Goal: Complete application form

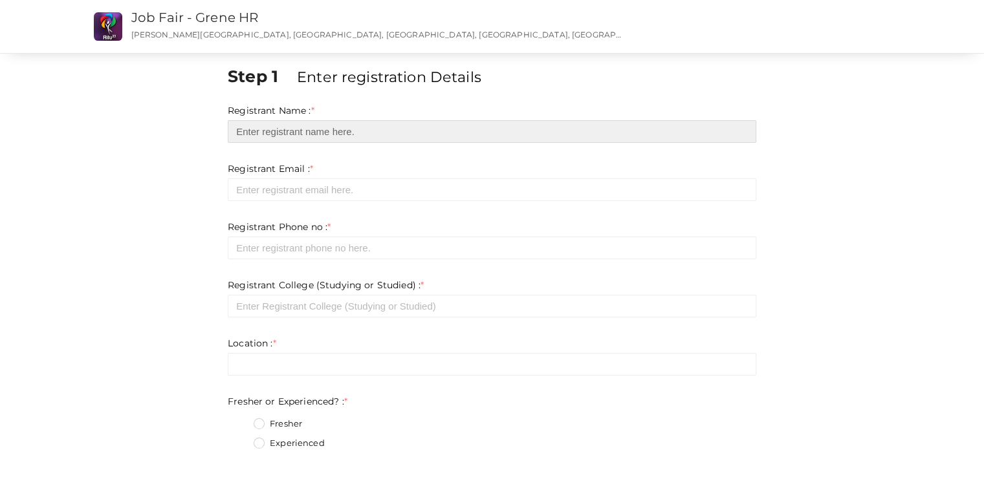
click at [448, 121] on input "text" at bounding box center [492, 131] width 529 height 23
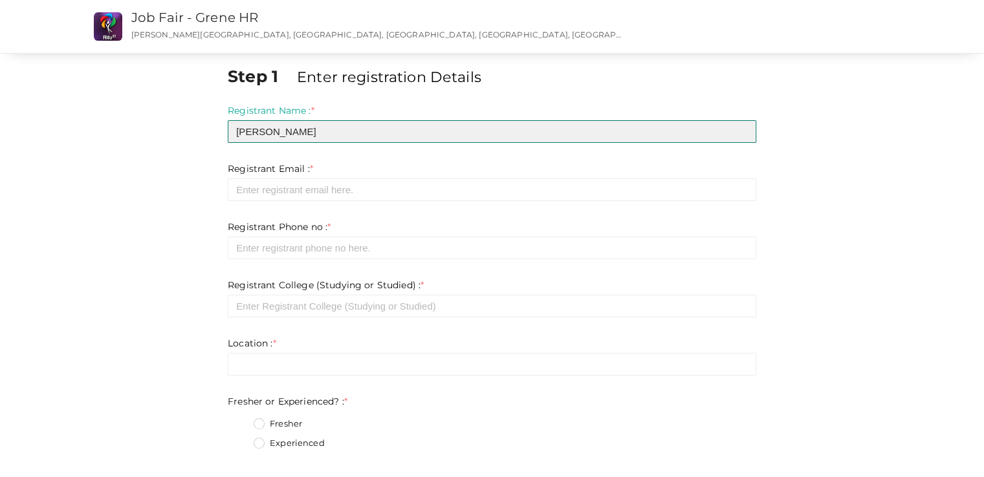
type input "[PERSON_NAME]"
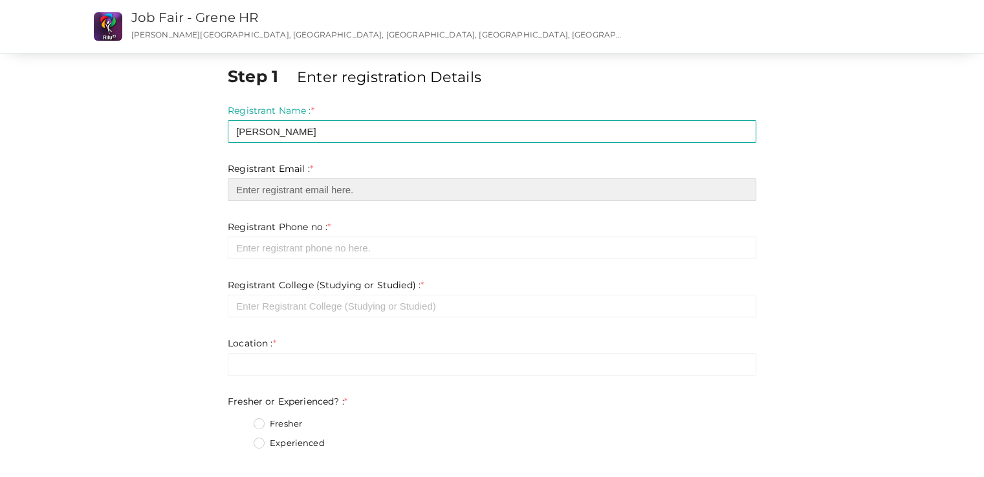
click at [390, 188] on input "email" at bounding box center [492, 190] width 529 height 23
type input "[EMAIL_ADDRESS][DOMAIN_NAME]"
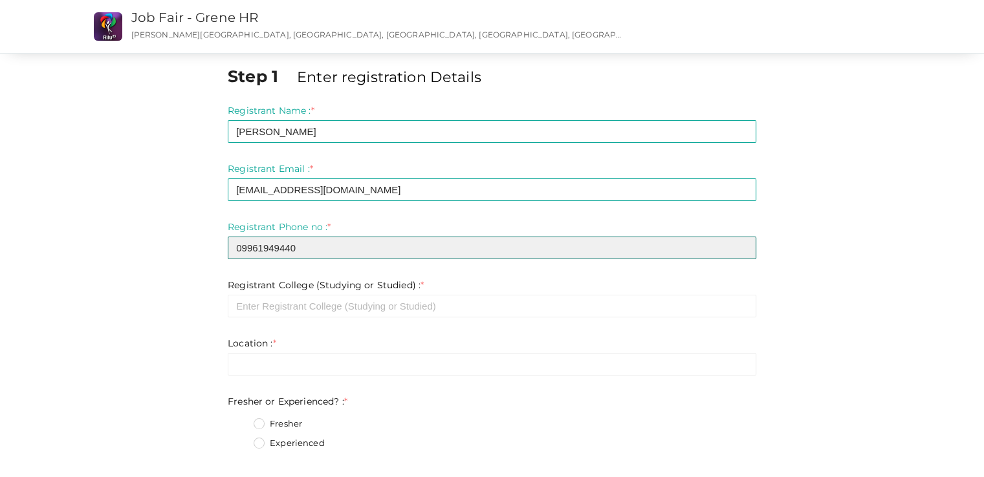
click at [241, 248] on input "09961949440" at bounding box center [492, 248] width 529 height 23
type input "9961949440"
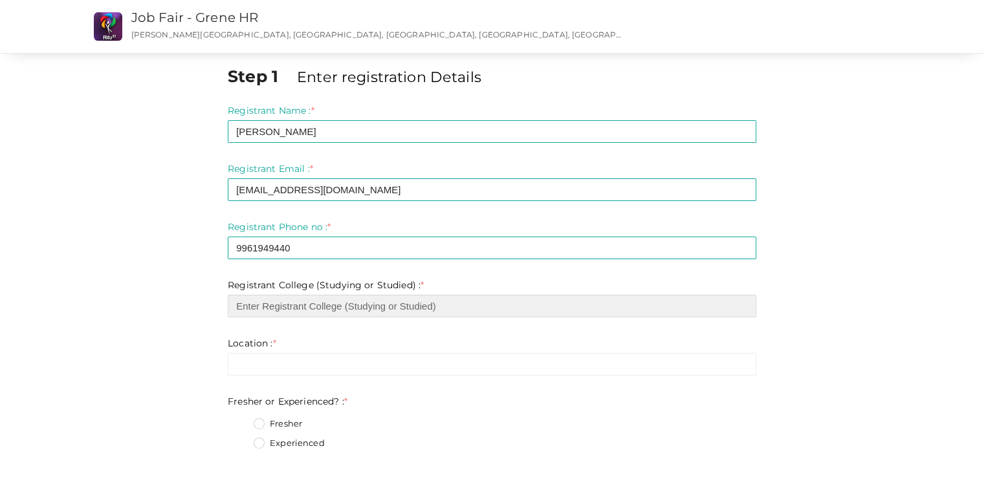
click at [256, 309] on input "text" at bounding box center [492, 306] width 529 height 23
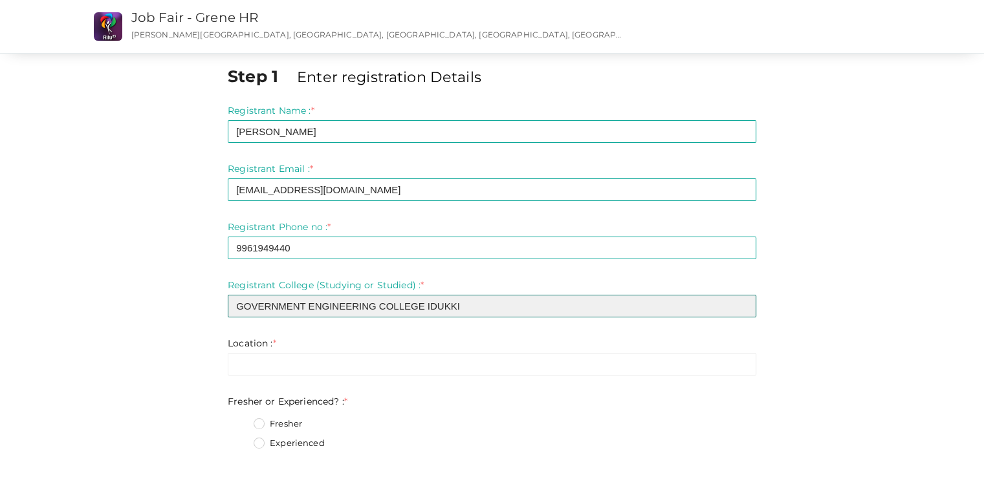
type input "GOVERNMENT ENGINEERING COLLEGE IDUKKI"
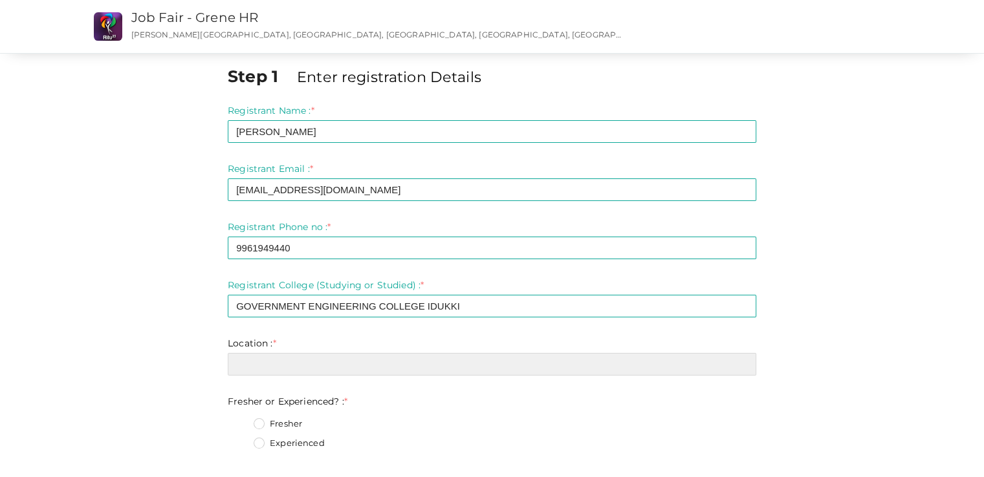
click at [259, 358] on input "text" at bounding box center [492, 364] width 529 height 23
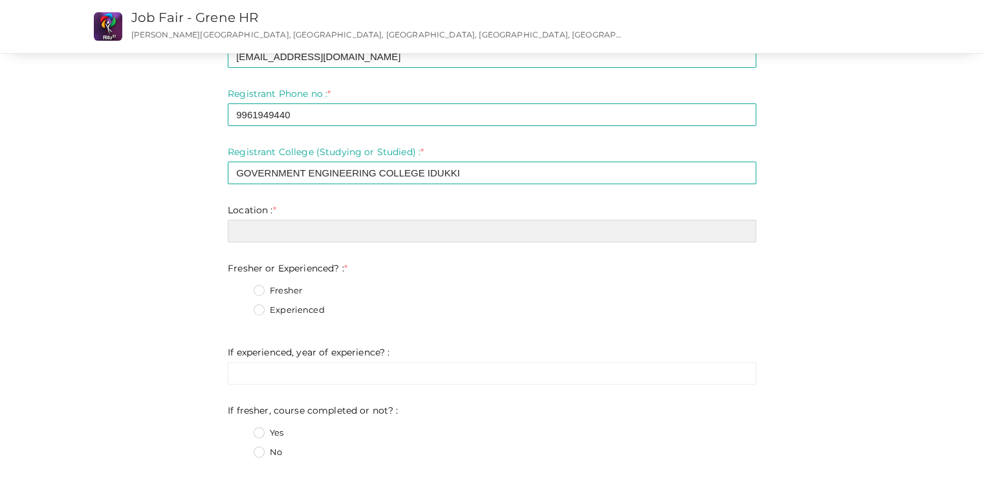
scroll to position [134, 0]
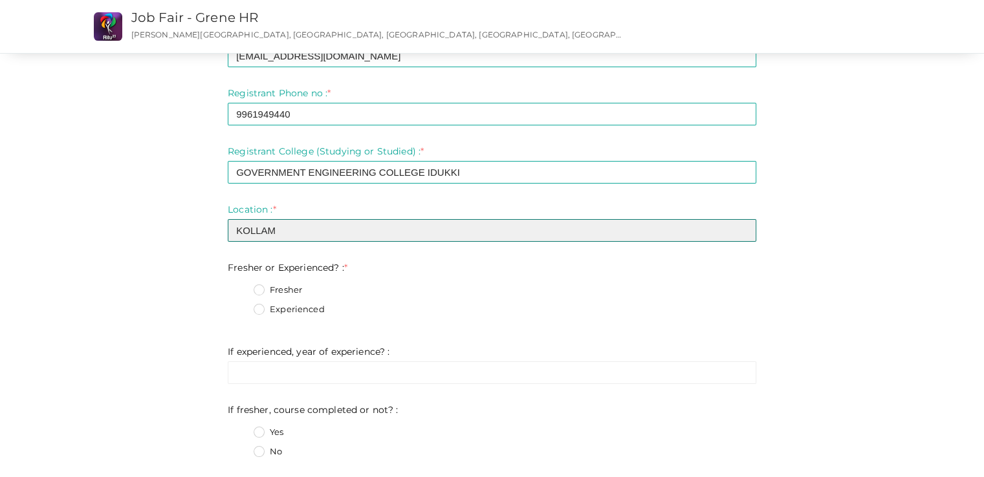
type input "KOLLAM"
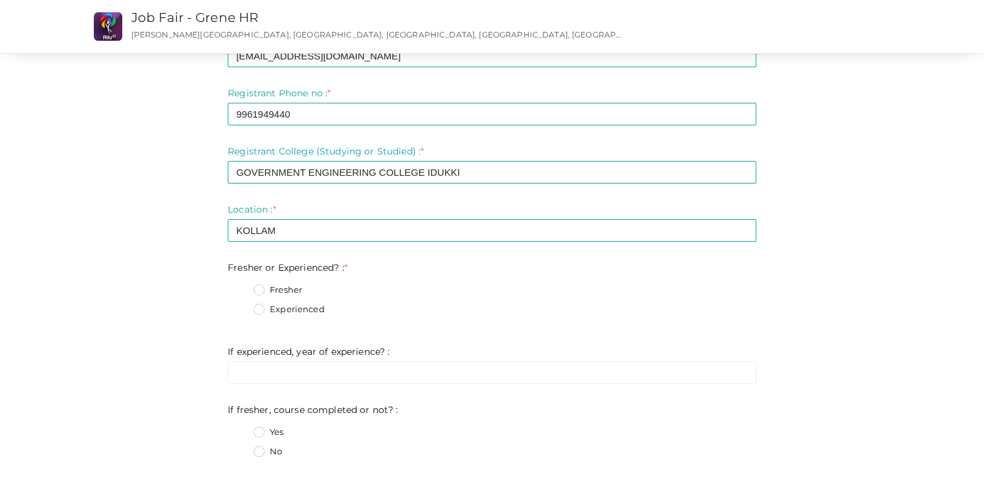
click at [260, 289] on label "Fresher" at bounding box center [278, 290] width 49 height 13
click at [241, 287] on Experienced\?\+0 "Fresher" at bounding box center [241, 287] width 0 height 0
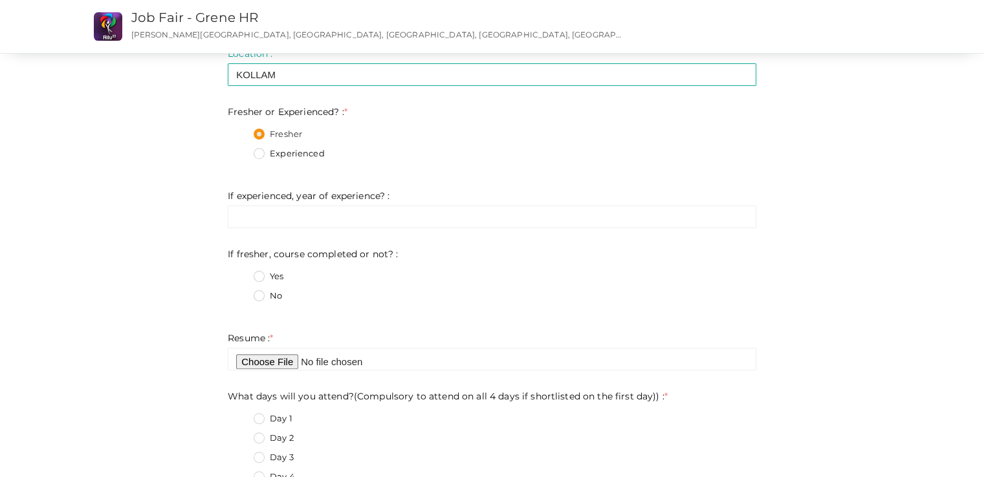
scroll to position [302, 0]
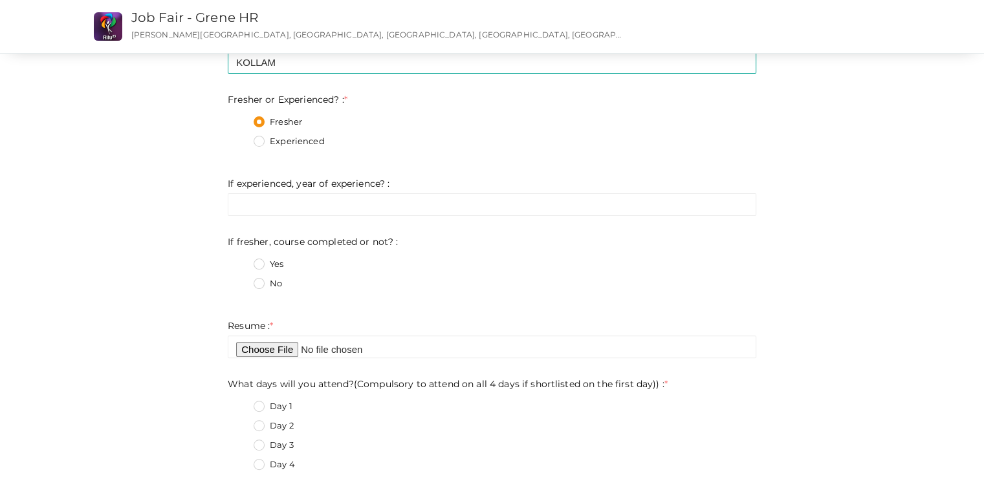
click at [261, 281] on label "No" at bounding box center [268, 284] width 28 height 13
click at [241, 280] on not\?\+1 "No" at bounding box center [241, 280] width 0 height 0
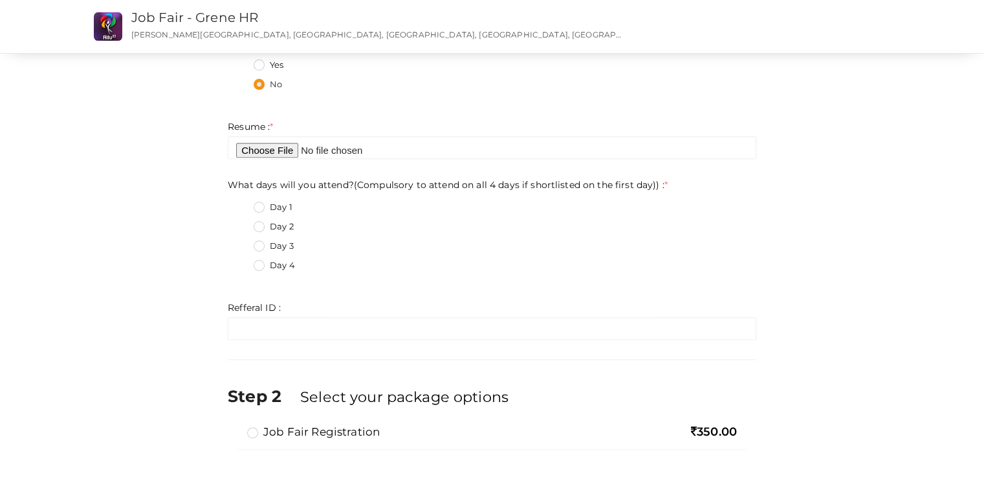
scroll to position [507, 0]
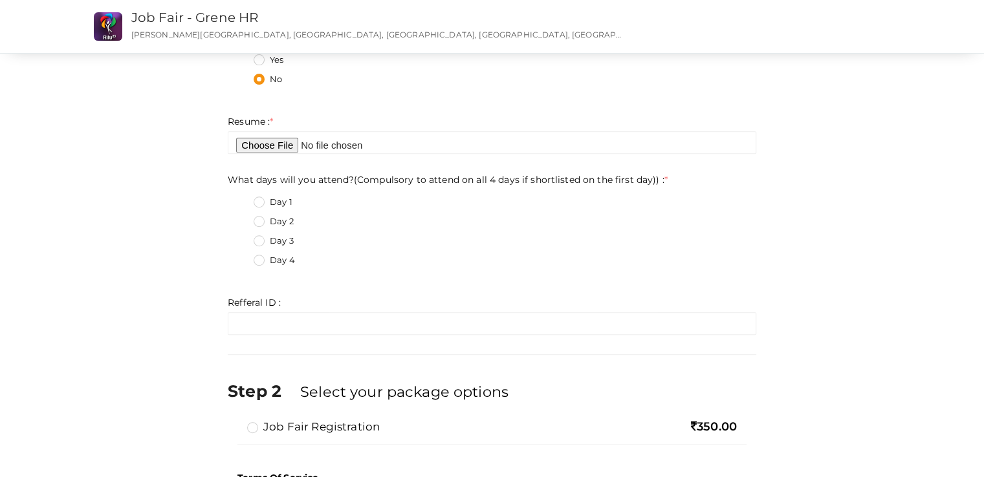
click at [260, 202] on label "Day 1" at bounding box center [273, 202] width 39 height 13
click at [241, 199] on day\)\)\+0 "Day 1" at bounding box center [241, 199] width 0 height 0
click at [261, 220] on label "Day 2" at bounding box center [274, 221] width 40 height 13
click at [241, 218] on day\)\)\+1 "Day 2" at bounding box center [241, 218] width 0 height 0
click at [261, 219] on label "Day 2" at bounding box center [274, 221] width 40 height 13
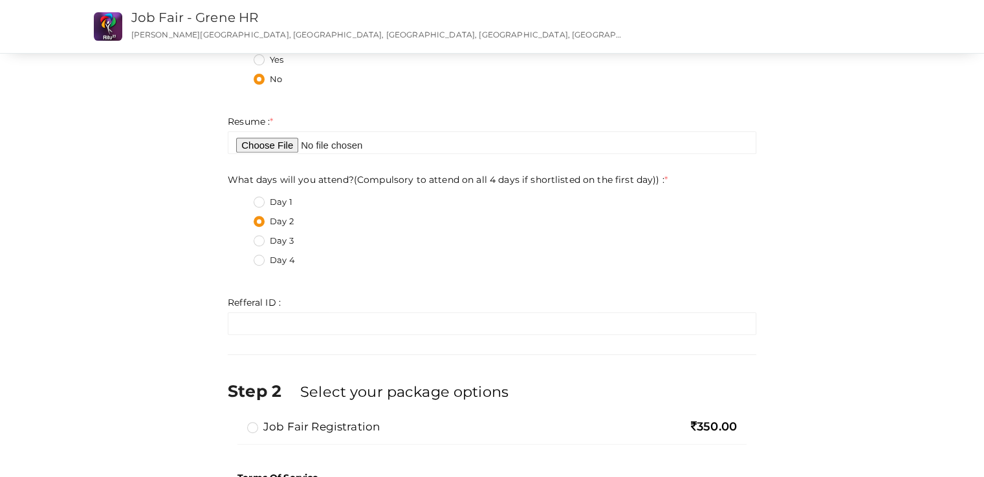
click at [241, 218] on day\)\)\+1 "Day 2" at bounding box center [241, 218] width 0 height 0
click at [239, 199] on fieldset "Day 1 Day 2 Day 3 Day 4" at bounding box center [492, 233] width 529 height 87
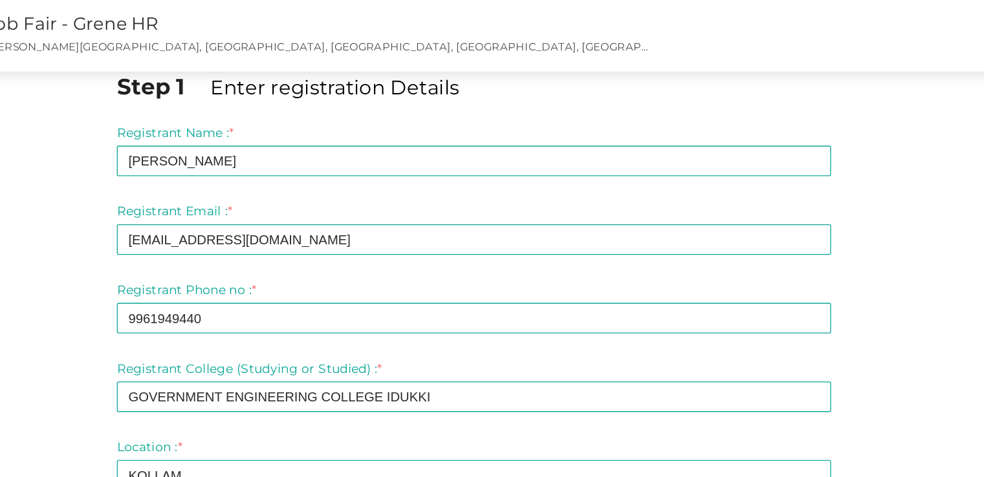
scroll to position [0, 0]
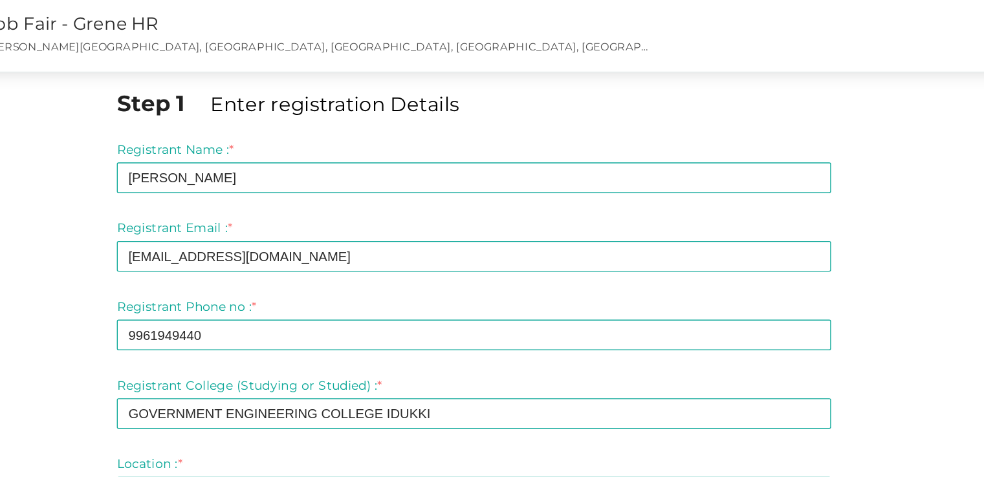
click at [407, 30] on p "[PERSON_NAME][GEOGRAPHIC_DATA], [GEOGRAPHIC_DATA], [GEOGRAPHIC_DATA], [GEOGRAPH…" at bounding box center [377, 34] width 492 height 11
